Goal: Task Accomplishment & Management: Manage account settings

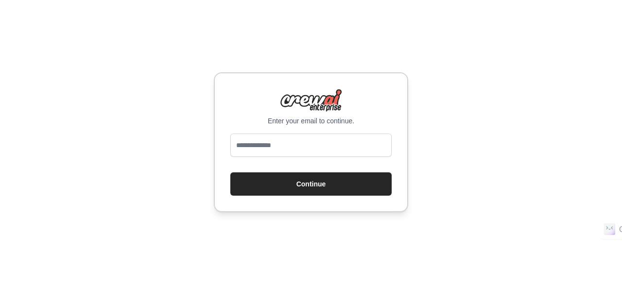
click at [300, 148] on input "email" at bounding box center [310, 145] width 161 height 23
type input "**********"
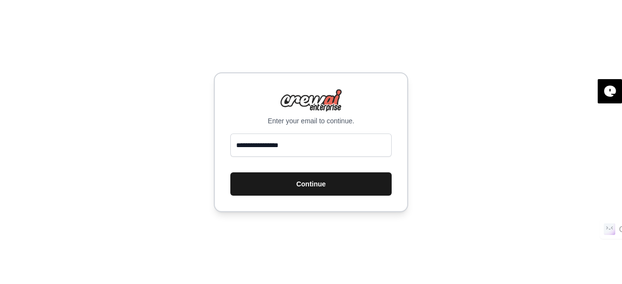
drag, startPoint x: 293, startPoint y: 196, endPoint x: 293, endPoint y: 185, distance: 10.7
click at [293, 185] on div "**********" at bounding box center [311, 142] width 194 height 140
click at [293, 185] on button "Continue" at bounding box center [310, 183] width 161 height 23
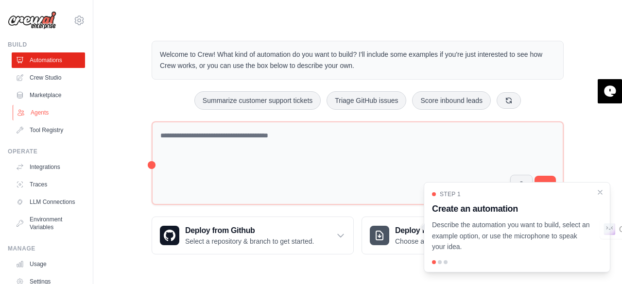
click at [27, 111] on link "Agents" at bounding box center [49, 113] width 73 height 16
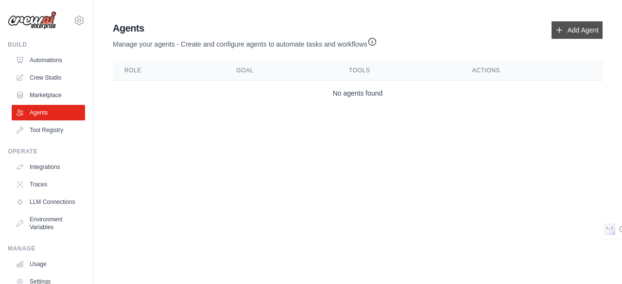
click at [572, 34] on link "Add Agent" at bounding box center [576, 29] width 51 height 17
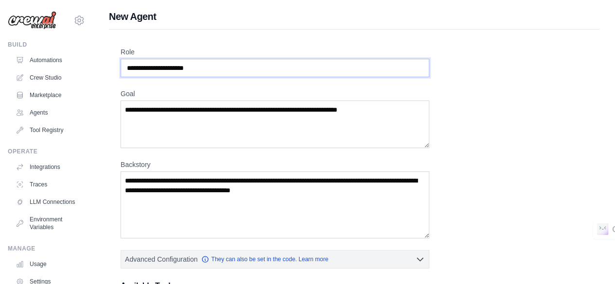
click at [211, 70] on input "Role" at bounding box center [274, 68] width 308 height 18
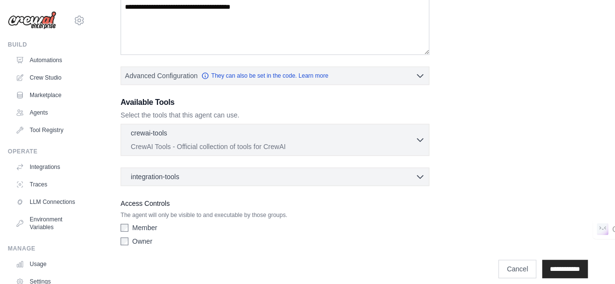
scroll to position [190, 0]
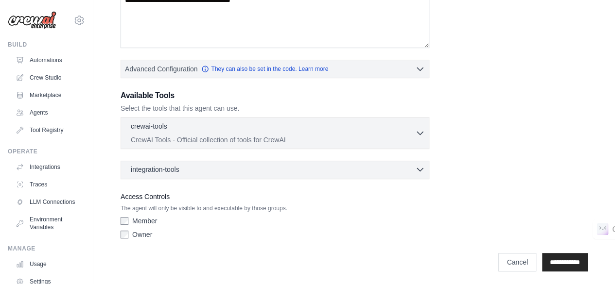
click at [398, 165] on div "integration-tools 0 selected" at bounding box center [278, 170] width 294 height 10
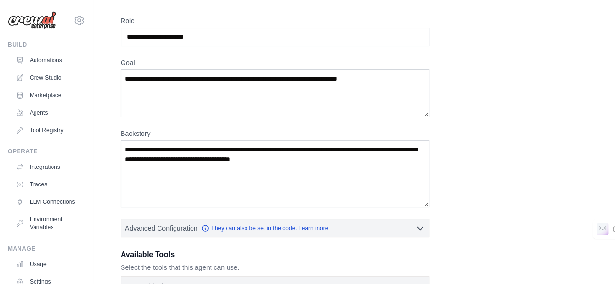
scroll to position [0, 0]
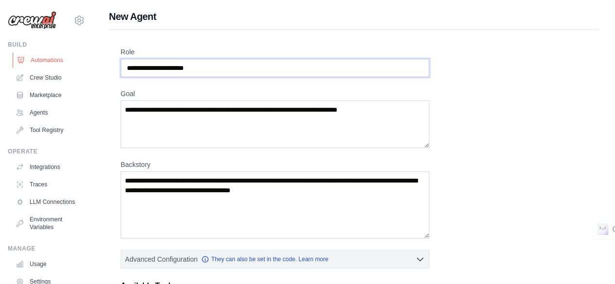
drag, startPoint x: 243, startPoint y: 65, endPoint x: 36, endPoint y: 60, distance: 206.5
click at [221, 68] on input "Role" at bounding box center [274, 68] width 308 height 18
type input "*"
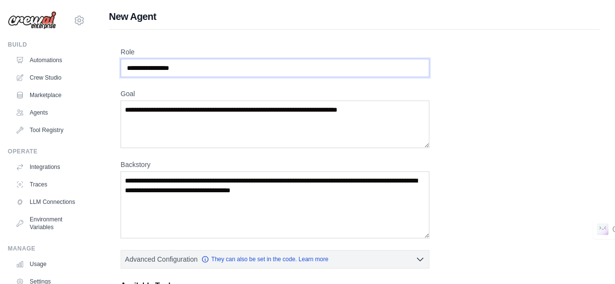
click at [141, 65] on input "**********" at bounding box center [274, 68] width 308 height 18
type input "**********"
click at [398, 110] on textarea "Goal" at bounding box center [274, 125] width 308 height 48
drag, startPoint x: 398, startPoint y: 110, endPoint x: 226, endPoint y: 107, distance: 171.5
click at [226, 107] on textarea "Goal" at bounding box center [274, 125] width 308 height 48
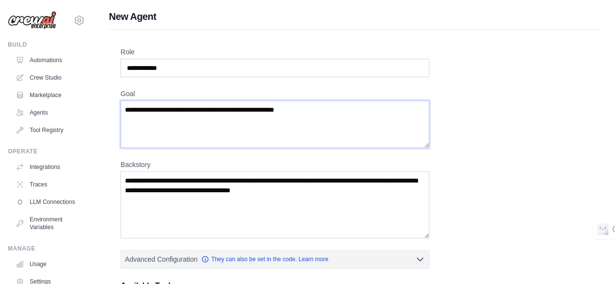
type textarea "**********"
click at [196, 186] on textarea "Backstory" at bounding box center [274, 204] width 308 height 67
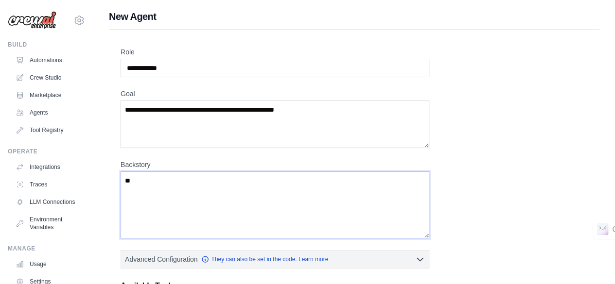
type textarea "*"
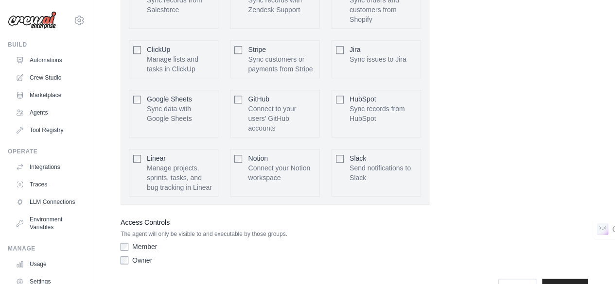
scroll to position [506, 0]
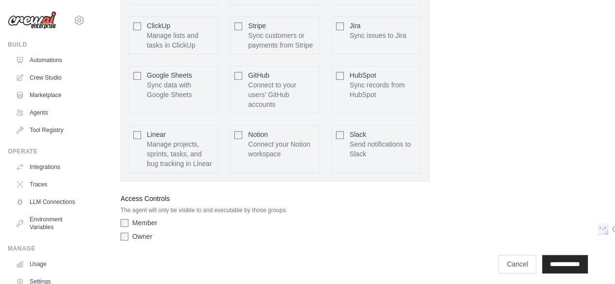
type textarea "**********"
click at [564, 255] on input "**********" at bounding box center [565, 264] width 46 height 18
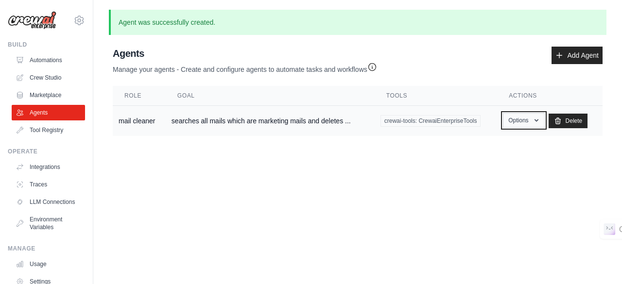
click at [519, 123] on button "Options" at bounding box center [523, 120] width 41 height 15
click at [502, 142] on link "Show" at bounding box center [510, 142] width 70 height 17
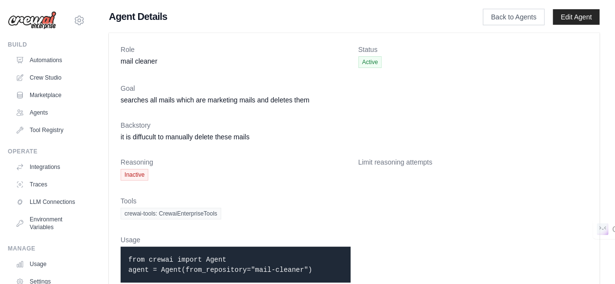
click at [135, 171] on span "Inactive" at bounding box center [134, 175] width 28 height 12
click at [410, 163] on dt "Limit reasoning attempts" at bounding box center [473, 162] width 230 height 10
click at [566, 22] on link "Edit Agent" at bounding box center [575, 17] width 47 height 16
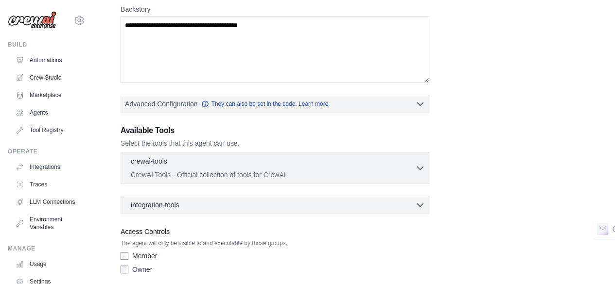
scroll to position [181, 0]
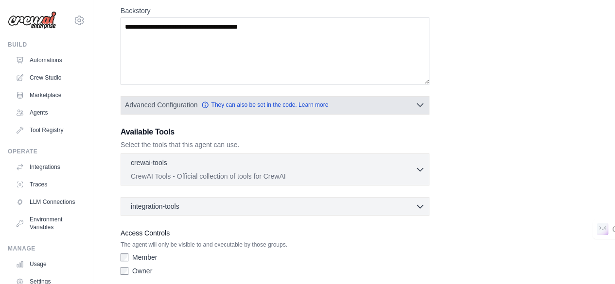
click at [410, 107] on button "Advanced Configuration They can also be set in the code. Learn more" at bounding box center [275, 104] width 308 height 17
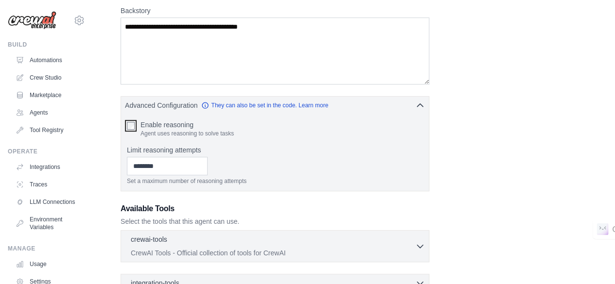
scroll to position [294, 0]
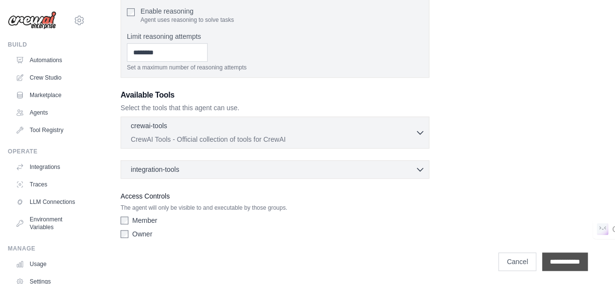
click at [563, 264] on input "**********" at bounding box center [565, 262] width 46 height 18
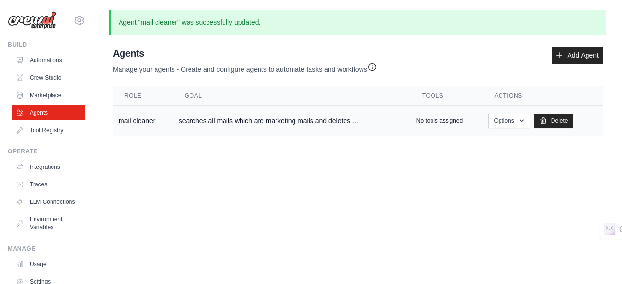
click at [297, 120] on td "searches all mails which are marketing mails and deletes ..." at bounding box center [292, 121] width 238 height 31
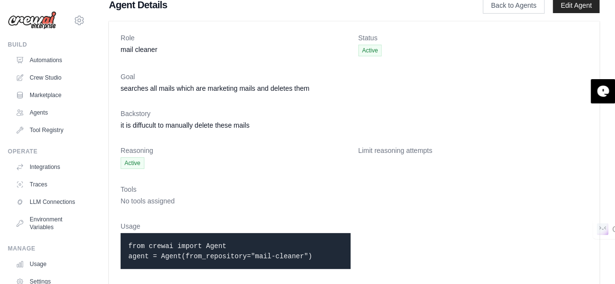
scroll to position [24, 0]
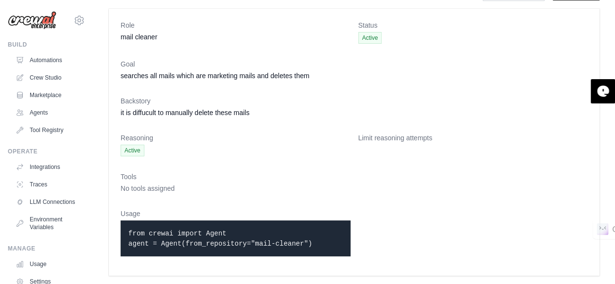
click at [257, 162] on dl "Role mail cleaner Status Active Goal searches all mails which are marketing mai…" at bounding box center [353, 142] width 467 height 244
click at [31, 109] on link "Agents" at bounding box center [49, 113] width 73 height 16
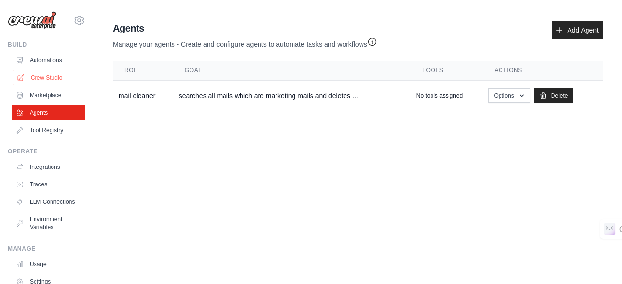
click at [36, 75] on link "Crew Studio" at bounding box center [49, 78] width 73 height 16
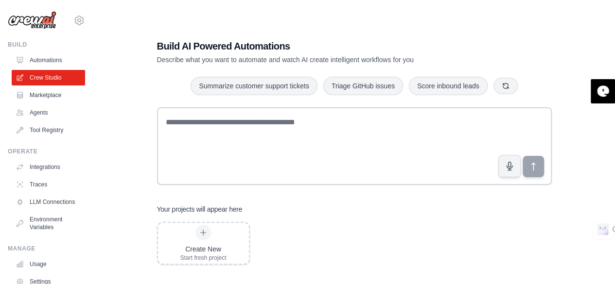
click at [368, 104] on div "Build AI Powered Automations Describe what you want to automate and watch AI cr…" at bounding box center [354, 152] width 418 height 257
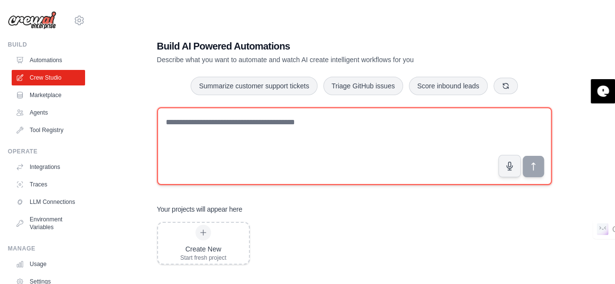
click at [282, 116] on textarea at bounding box center [354, 146] width 394 height 78
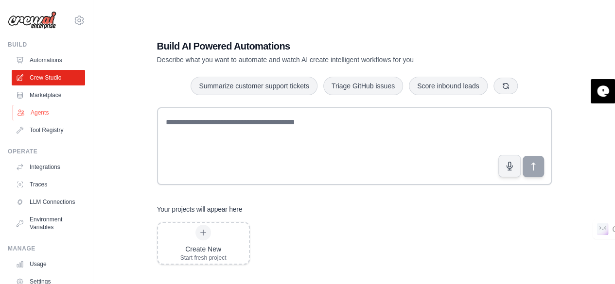
click at [40, 111] on link "Agents" at bounding box center [49, 113] width 73 height 16
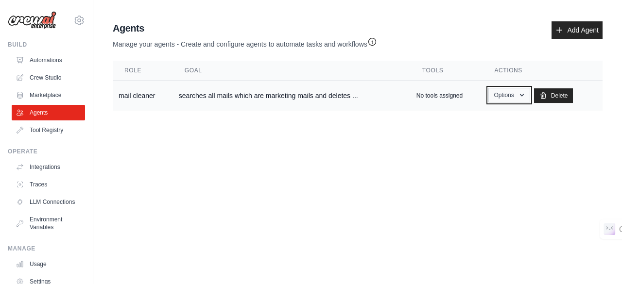
click at [526, 98] on icon "button" at bounding box center [522, 95] width 8 height 8
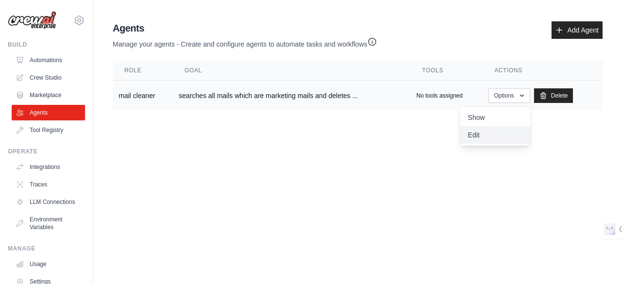
click at [476, 133] on link "Edit" at bounding box center [495, 134] width 70 height 17
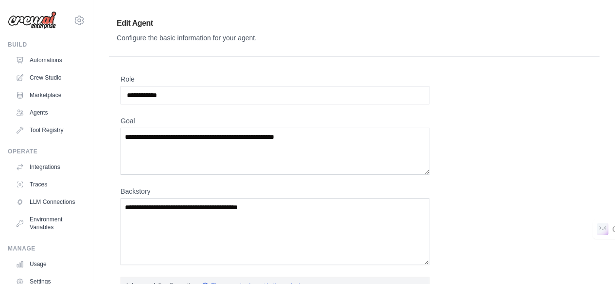
click at [476, 133] on div "**********" at bounding box center [353, 267] width 467 height 386
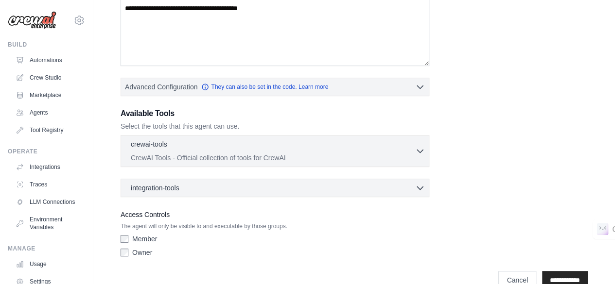
scroll to position [205, 0]
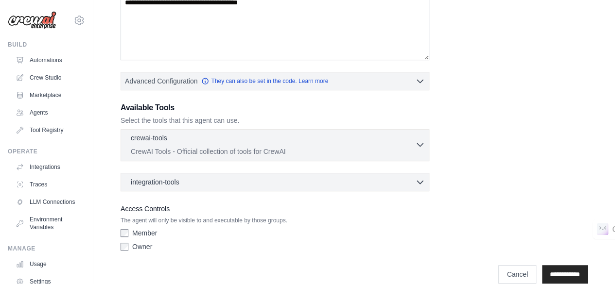
click at [418, 146] on icon "button" at bounding box center [420, 145] width 10 height 10
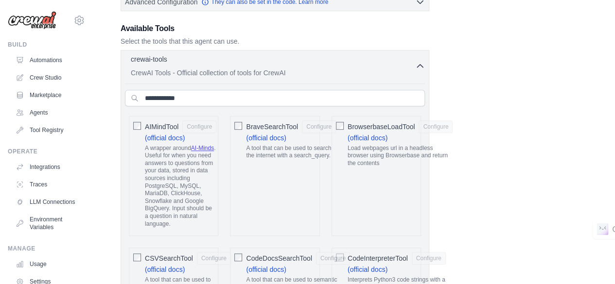
scroll to position [287, 0]
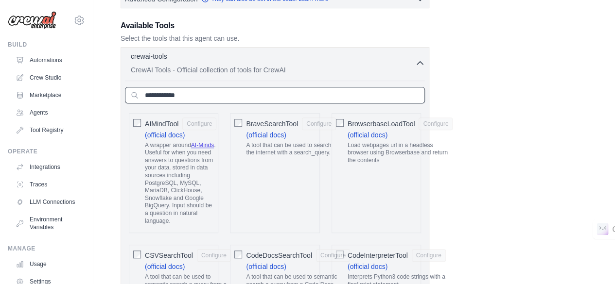
click at [354, 98] on input "text" at bounding box center [275, 95] width 300 height 17
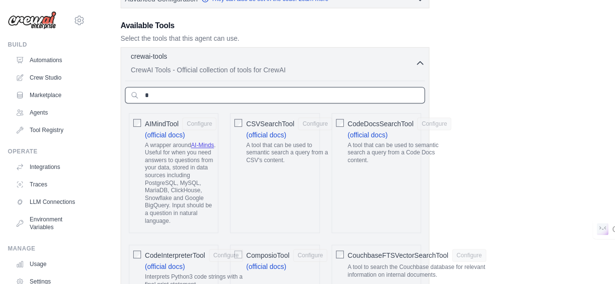
type input "*"
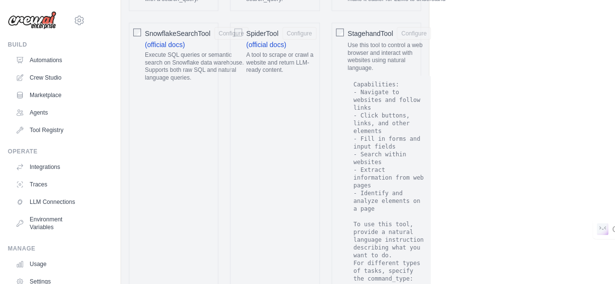
scroll to position [1847, 0]
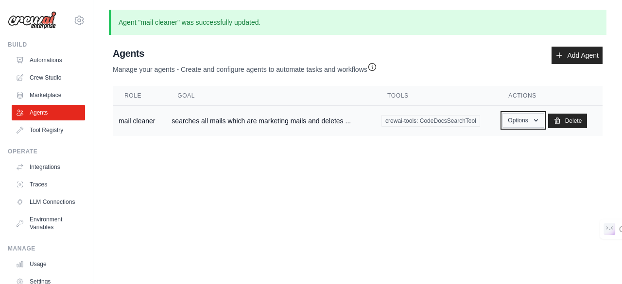
click at [526, 124] on button "Options" at bounding box center [522, 120] width 41 height 15
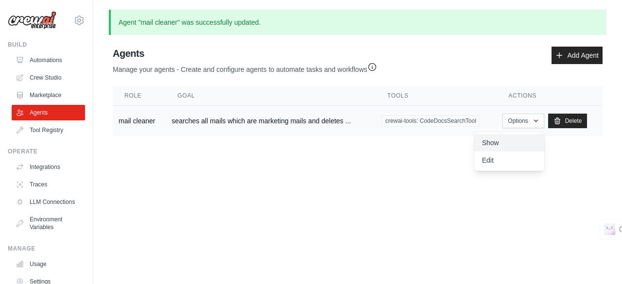
click at [500, 141] on link "Show" at bounding box center [509, 142] width 70 height 17
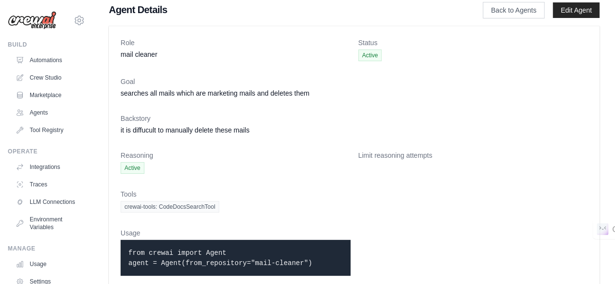
scroll to position [26, 0]
